Goal: Task Accomplishment & Management: Manage account settings

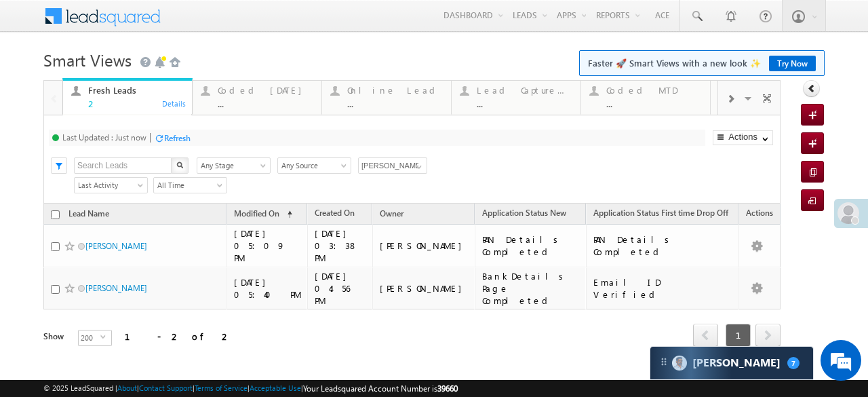
click at [51, 214] on input "checkbox" at bounding box center [55, 214] width 9 height 9
checkbox input "true"
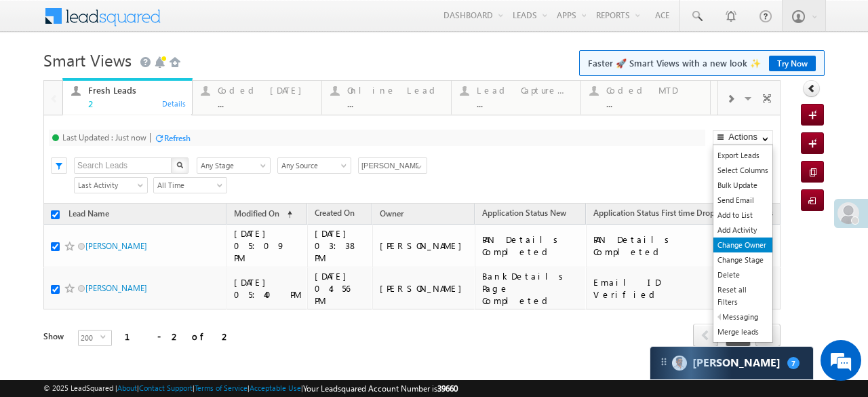
click at [730, 244] on link "Change Owner" at bounding box center [742, 244] width 59 height 15
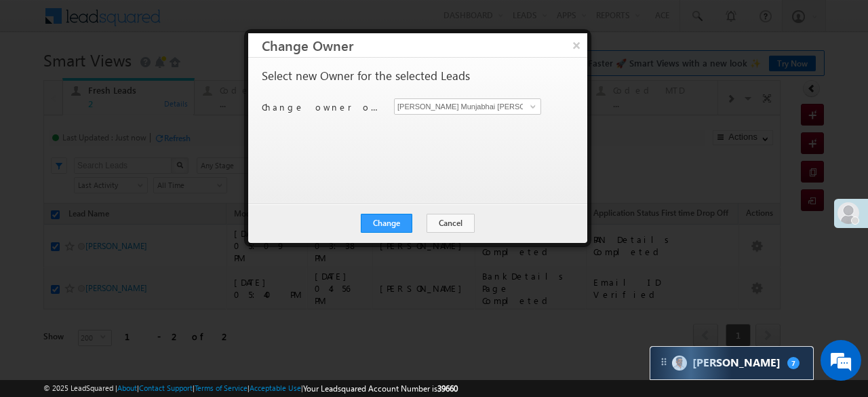
click at [523, 114] on div "Change owner of 2 leads to Hardik Munjabhai Sondarva Hardik Munjabhai Sondarva" at bounding box center [416, 108] width 309 height 21
click at [525, 108] on link at bounding box center [531, 107] width 17 height 14
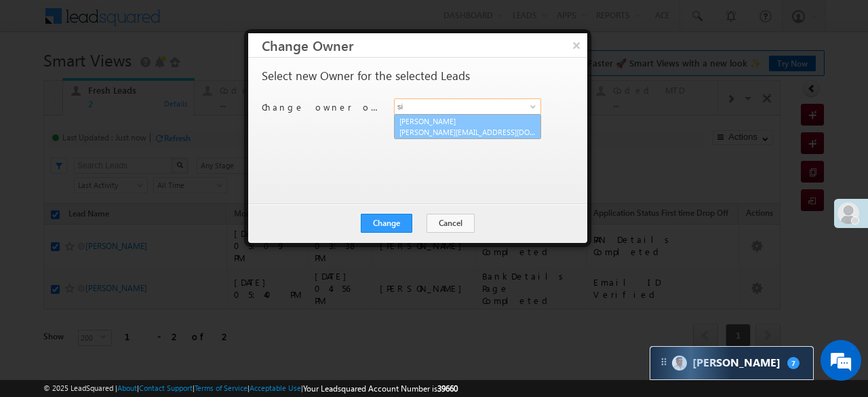
click at [474, 127] on span "Siddhi.Shah@angelbroking.com" at bounding box center [467, 132] width 136 height 10
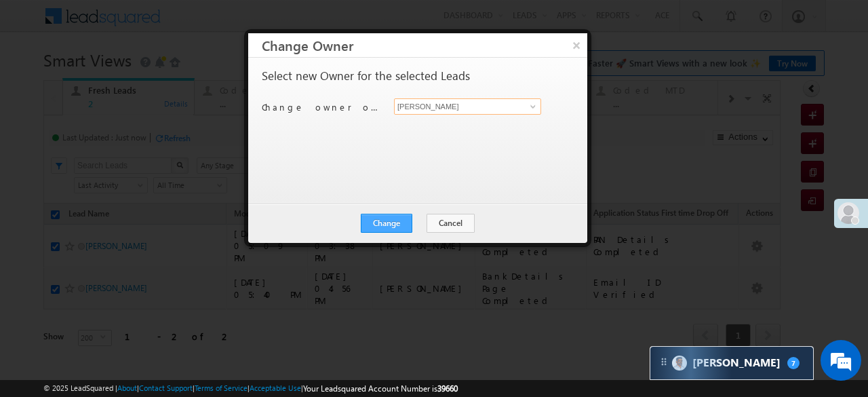
type input "Siddhi Shah"
click at [387, 220] on button "Change" at bounding box center [387, 223] width 52 height 19
click at [391, 219] on button "Change" at bounding box center [387, 223] width 52 height 19
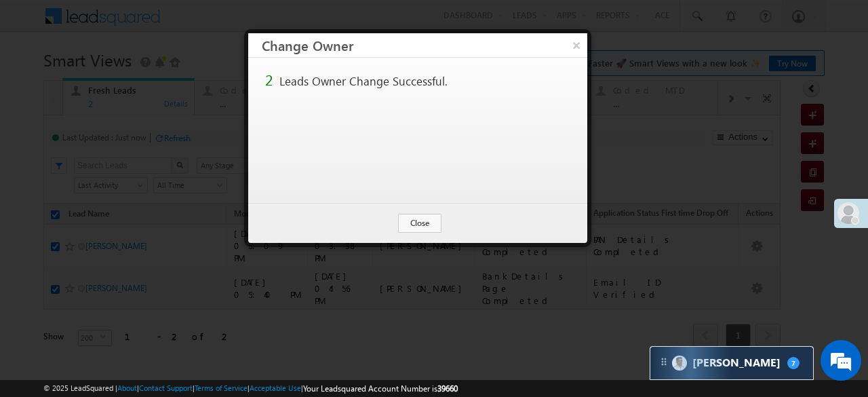
click at [391, 219] on div "Change Cancel Close" at bounding box center [417, 222] width 339 height 39
click at [414, 220] on button "Close" at bounding box center [419, 223] width 43 height 19
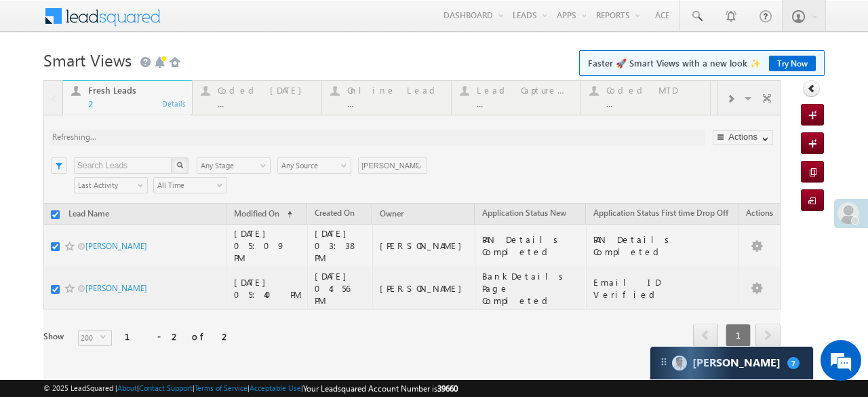
checkbox input "false"
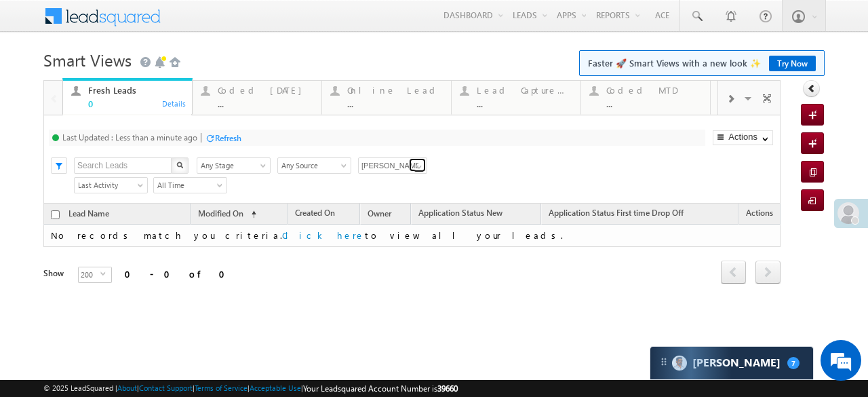
click at [418, 161] on span at bounding box center [419, 166] width 11 height 11
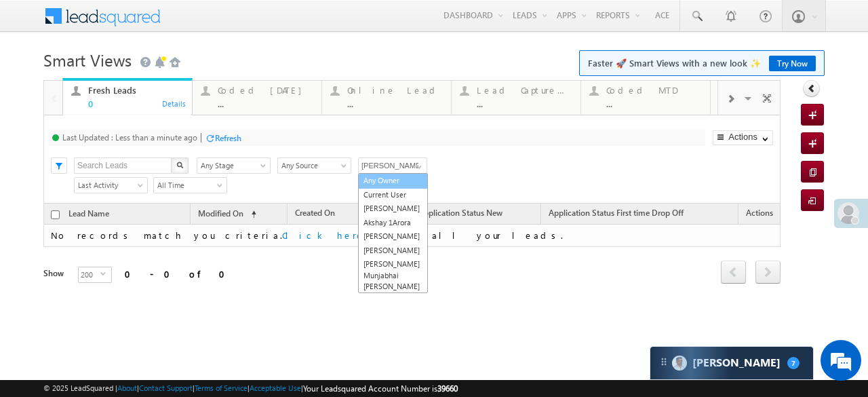
click at [403, 177] on link "Any Owner" at bounding box center [393, 181] width 70 height 16
type input "Any Owner"
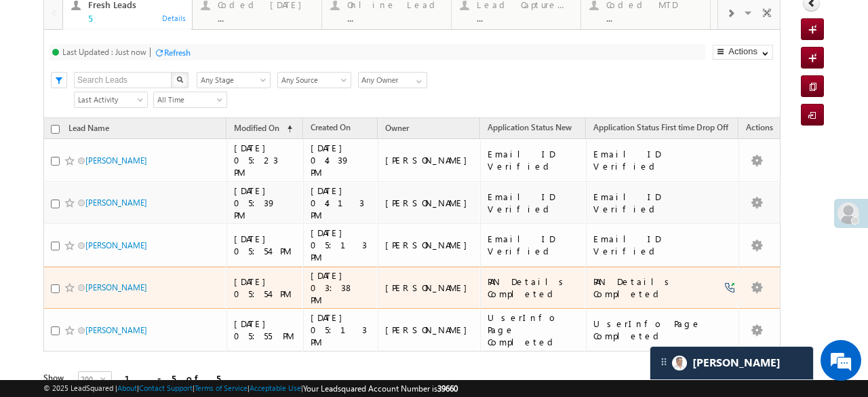
scroll to position [18, 0]
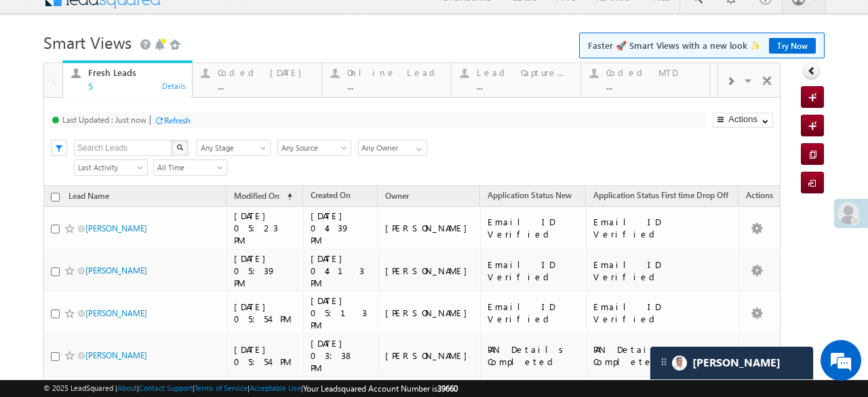
click at [160, 116] on div at bounding box center [159, 120] width 10 height 10
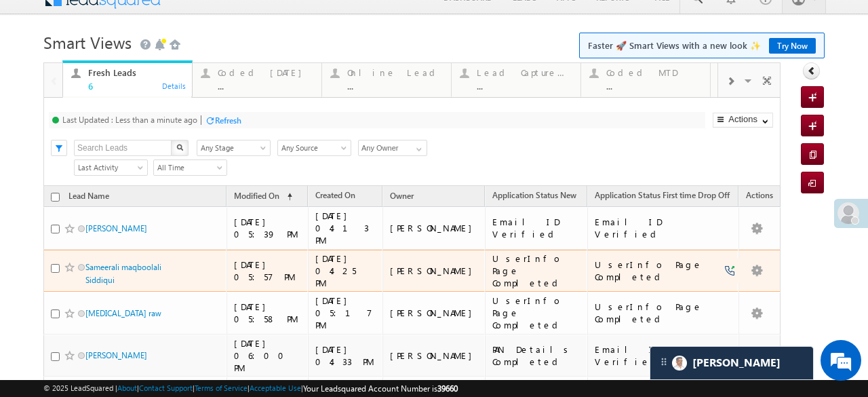
scroll to position [122, 0]
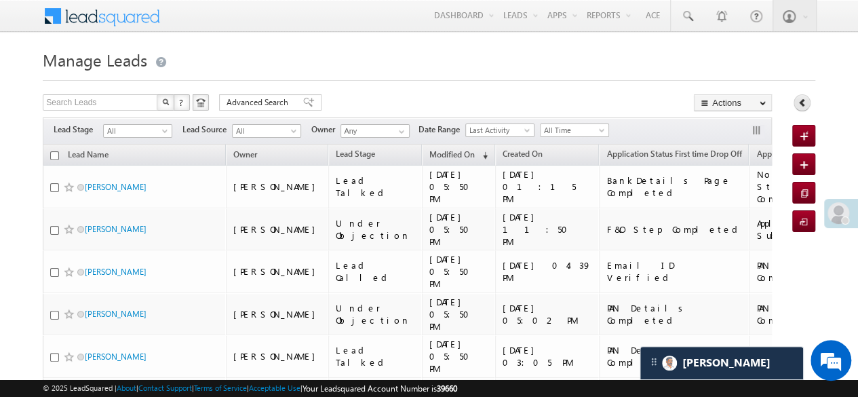
click at [806, 101] on icon at bounding box center [801, 102] width 9 height 9
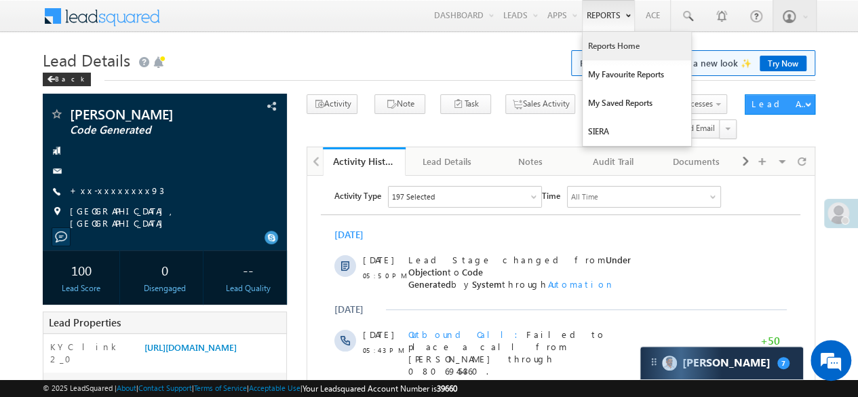
click at [609, 48] on link "Reports Home" at bounding box center [636, 46] width 108 height 28
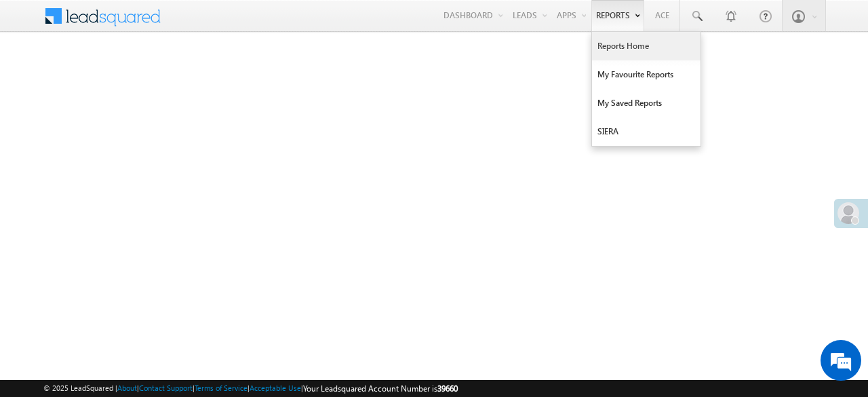
click at [631, 37] on link "Reports Home" at bounding box center [646, 46] width 108 height 28
click at [623, 36] on link "Reports Home" at bounding box center [646, 46] width 108 height 28
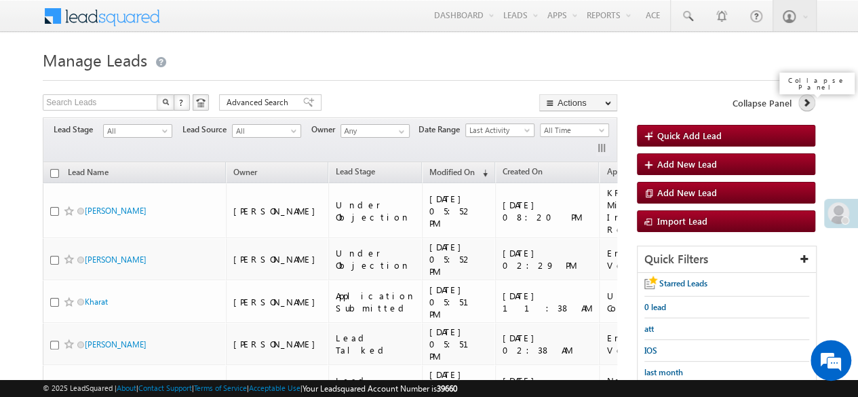
click at [806, 104] on icon at bounding box center [805, 102] width 9 height 9
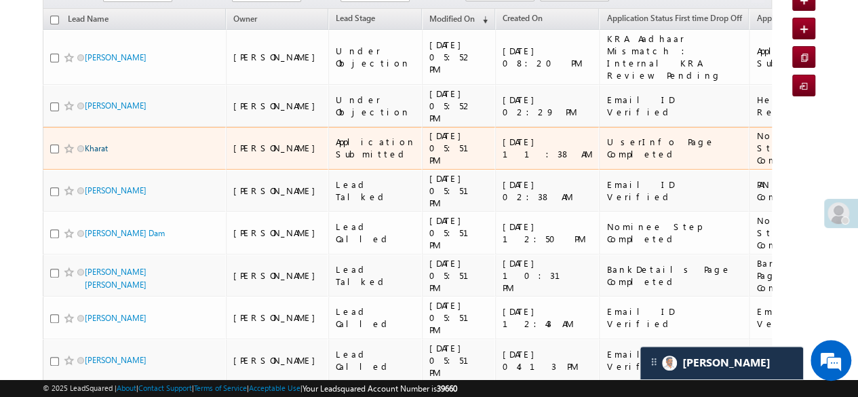
click at [94, 143] on link "Kharat" at bounding box center [96, 148] width 23 height 10
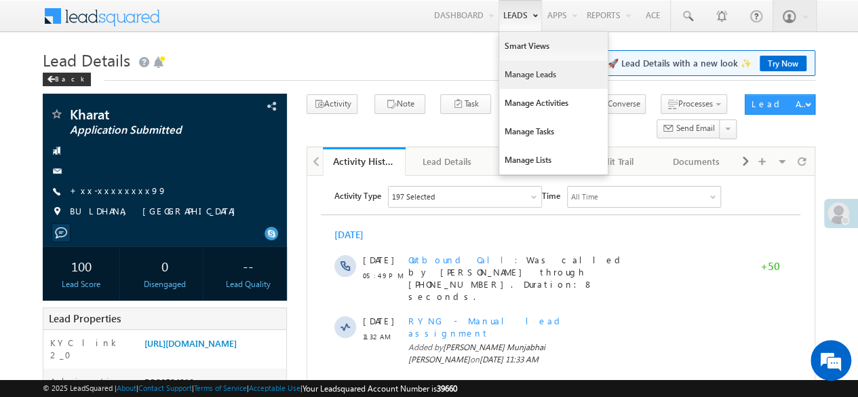
click at [530, 70] on link "Manage Leads" at bounding box center [553, 74] width 108 height 28
